Goal: Information Seeking & Learning: Learn about a topic

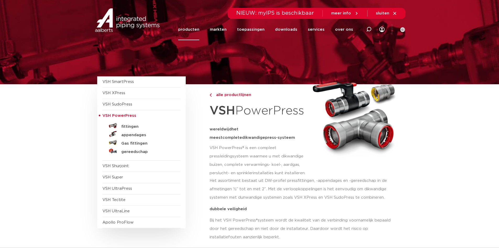
click at [132, 116] on span "VSH PowerPress" at bounding box center [119, 115] width 34 height 4
click at [128, 125] on h5 "fittingen" at bounding box center [147, 126] width 52 height 5
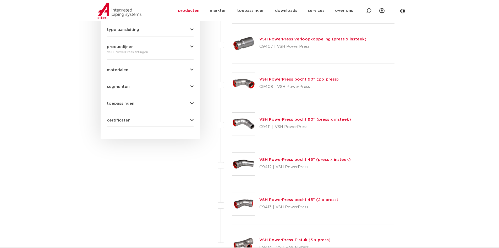
scroll to position [280, 0]
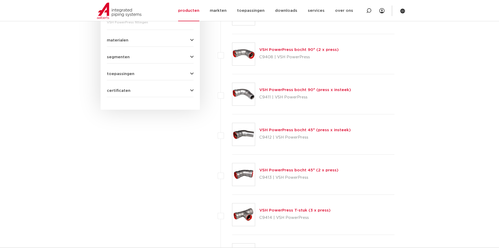
click at [270, 132] on link "VSH PowerPress bocht 45° (press x insteek)" at bounding box center [304, 130] width 91 height 4
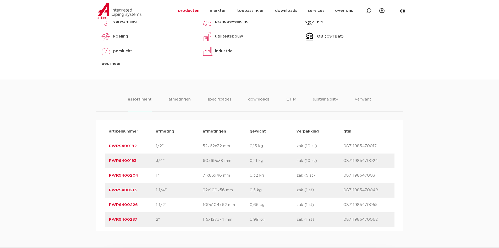
scroll to position [288, 0]
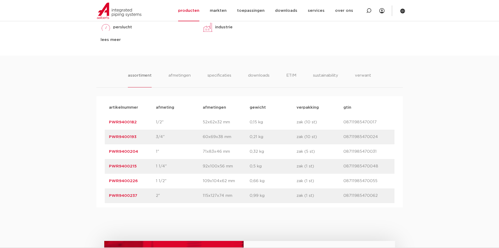
click at [123, 179] on link "PWR9400226" at bounding box center [123, 181] width 29 height 4
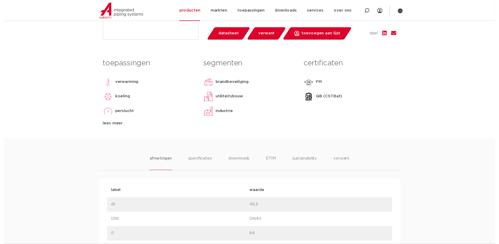
scroll to position [105, 0]
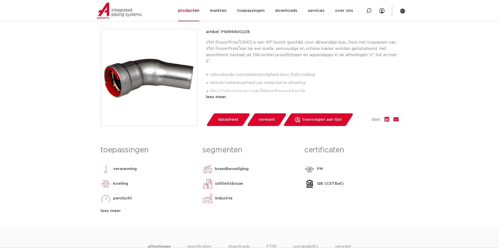
click at [229, 120] on span "datasheet" at bounding box center [228, 119] width 21 height 8
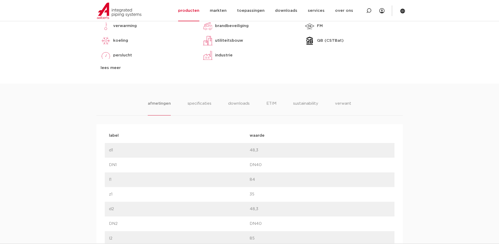
scroll to position [288, 0]
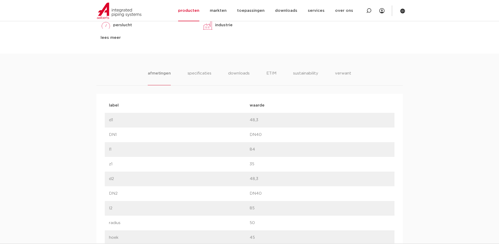
drag, startPoint x: 251, startPoint y: 164, endPoint x: 257, endPoint y: 164, distance: 5.8
click at [257, 164] on p "35" at bounding box center [320, 164] width 141 height 6
click at [274, 163] on p "35" at bounding box center [320, 164] width 141 height 6
drag, startPoint x: 223, startPoint y: 180, endPoint x: 154, endPoint y: 137, distance: 81.1
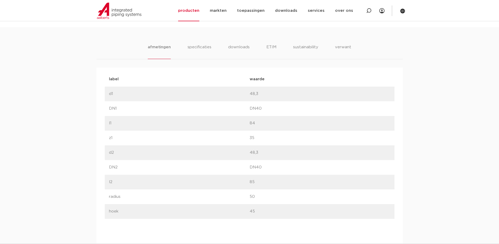
click at [50, 137] on div "afmetingen specificaties downloads ETIM sustainability verwant afmetingen speci…" at bounding box center [249, 217] width 499 height 380
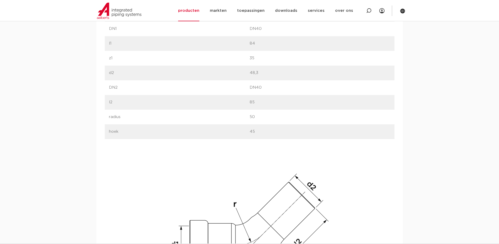
scroll to position [419, 0]
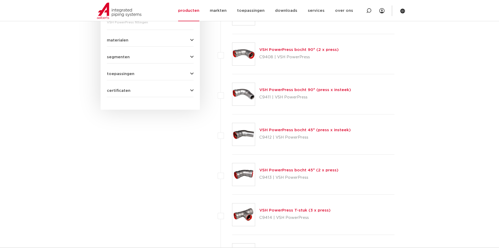
click at [283, 50] on link "VSH PowerPress bocht 90° (2 x press)" at bounding box center [298, 50] width 79 height 4
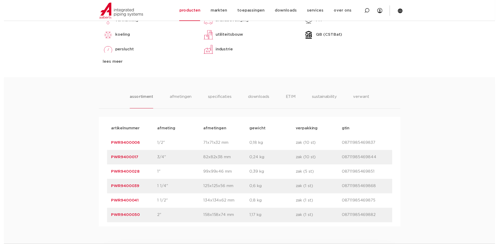
scroll to position [183, 0]
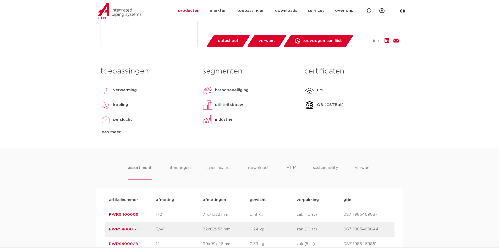
click at [227, 39] on span "datasheet" at bounding box center [228, 41] width 21 height 8
